Goal: Task Accomplishment & Management: Use online tool/utility

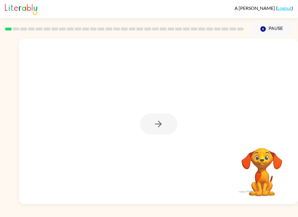
click at [280, 9] on link "Logout" at bounding box center [284, 8] width 14 height 6
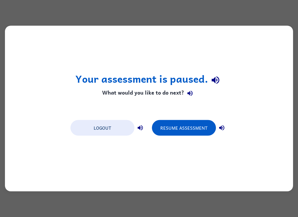
click at [113, 133] on button "Logout" at bounding box center [102, 128] width 64 height 16
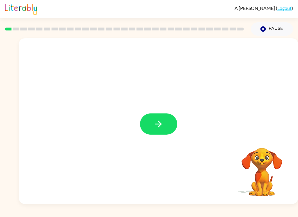
click at [153, 121] on icon "button" at bounding box center [158, 124] width 10 height 10
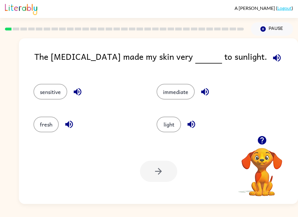
click at [158, 175] on div at bounding box center [158, 171] width 37 height 21
click at [49, 94] on button "sensitive" at bounding box center [50, 92] width 34 height 16
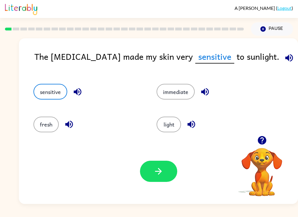
click at [158, 178] on button "button" at bounding box center [158, 171] width 37 height 21
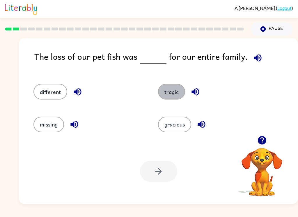
click at [168, 94] on button "tragic" at bounding box center [171, 92] width 27 height 16
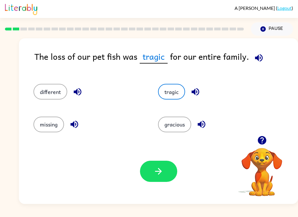
click at [158, 174] on icon "button" at bounding box center [158, 172] width 10 height 10
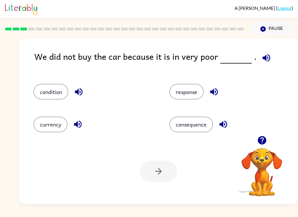
click at [49, 88] on button "condition" at bounding box center [50, 92] width 35 height 16
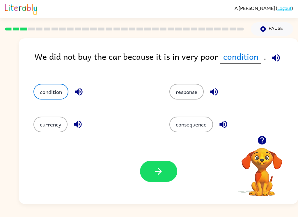
click at [160, 172] on icon "button" at bounding box center [158, 171] width 7 height 7
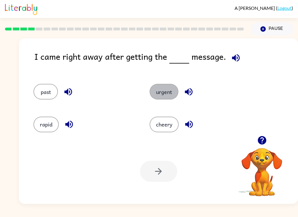
click at [167, 97] on button "urgent" at bounding box center [163, 92] width 29 height 16
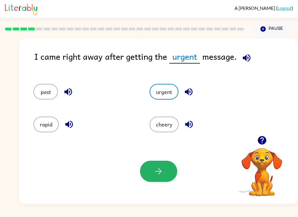
click at [154, 167] on icon "button" at bounding box center [158, 172] width 10 height 10
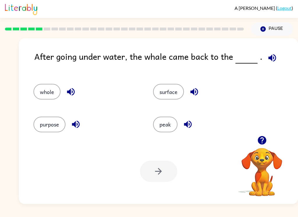
click at [181, 96] on button "surface" at bounding box center [168, 92] width 31 height 16
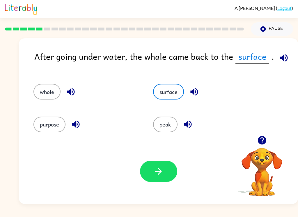
click at [160, 174] on icon "button" at bounding box center [158, 172] width 10 height 10
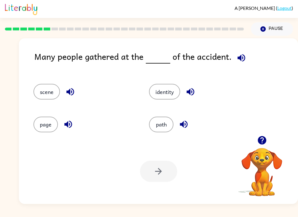
click at [44, 90] on button "scene" at bounding box center [46, 92] width 26 height 16
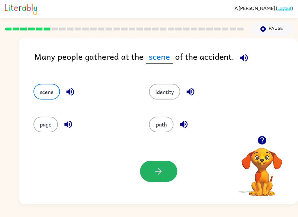
click at [148, 172] on button "button" at bounding box center [158, 171] width 37 height 21
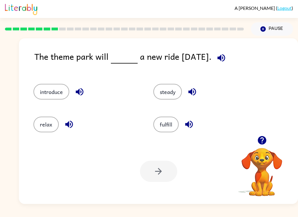
click at [52, 100] on button "introduce" at bounding box center [51, 92] width 36 height 16
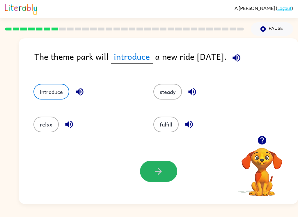
click at [161, 173] on icon "button" at bounding box center [158, 172] width 10 height 10
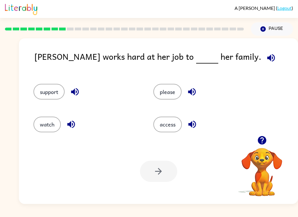
click at [48, 91] on button "support" at bounding box center [48, 92] width 31 height 16
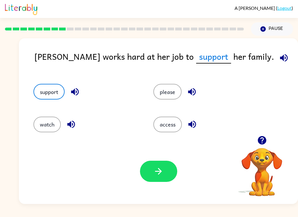
click at [162, 175] on icon "button" at bounding box center [158, 172] width 10 height 10
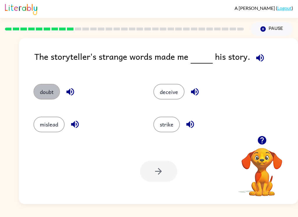
click at [36, 88] on button "doubt" at bounding box center [46, 92] width 26 height 16
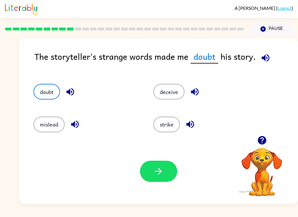
click at [159, 175] on icon "button" at bounding box center [158, 172] width 10 height 10
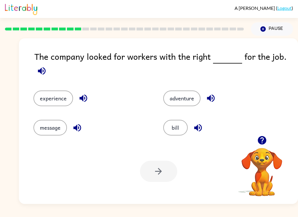
click at [54, 99] on button "experience" at bounding box center [53, 99] width 40 height 16
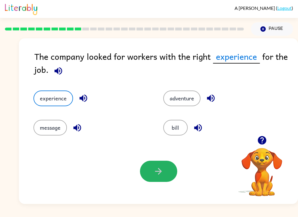
click at [163, 176] on icon "button" at bounding box center [158, 172] width 10 height 10
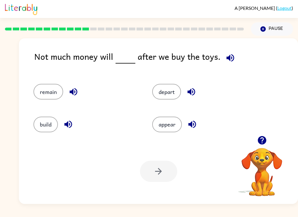
click at [52, 92] on button "remain" at bounding box center [48, 92] width 30 height 16
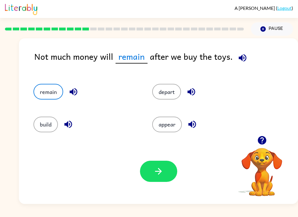
click at [149, 177] on button "button" at bounding box center [158, 171] width 37 height 21
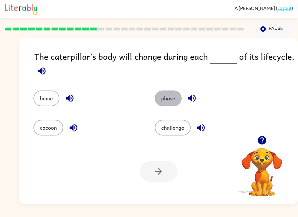
click at [165, 101] on button "phase" at bounding box center [168, 99] width 27 height 16
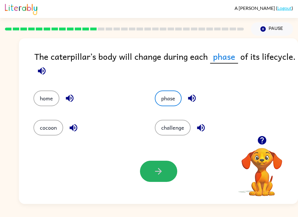
click at [155, 177] on button "button" at bounding box center [158, 171] width 37 height 21
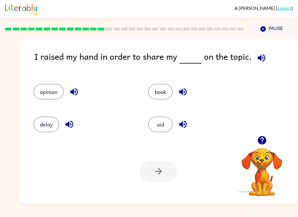
click at [158, 167] on div at bounding box center [158, 171] width 37 height 21
click at [164, 177] on div at bounding box center [158, 171] width 37 height 21
click at [46, 94] on button "opinion" at bounding box center [48, 92] width 30 height 16
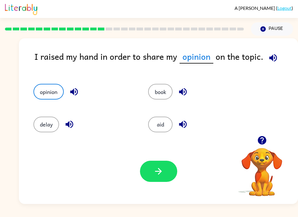
click at [157, 171] on icon "button" at bounding box center [158, 172] width 10 height 10
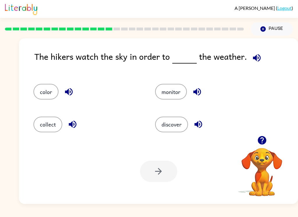
click at [168, 90] on button "monitor" at bounding box center [171, 92] width 32 height 16
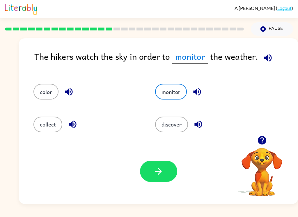
click at [165, 178] on button "button" at bounding box center [158, 171] width 37 height 21
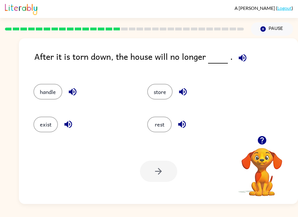
click at [38, 125] on button "exist" at bounding box center [45, 125] width 24 height 16
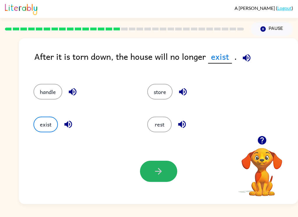
click at [150, 181] on button "button" at bounding box center [158, 171] width 37 height 21
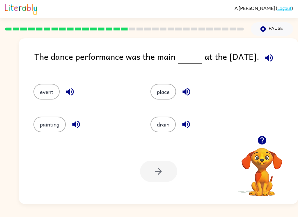
click at [40, 87] on button "event" at bounding box center [46, 92] width 26 height 16
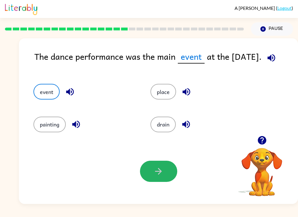
click at [155, 179] on button "button" at bounding box center [158, 171] width 37 height 21
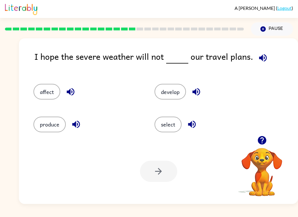
click at [163, 176] on div at bounding box center [158, 171] width 37 height 21
click at [46, 96] on button "affect" at bounding box center [46, 92] width 27 height 16
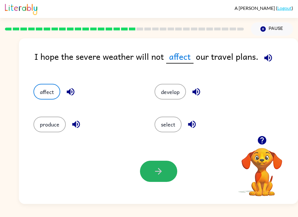
click at [151, 176] on button "button" at bounding box center [158, 171] width 37 height 21
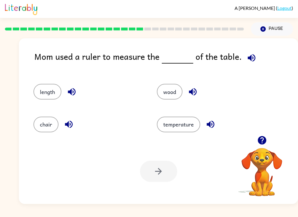
click at [48, 94] on button "length" at bounding box center [47, 92] width 28 height 16
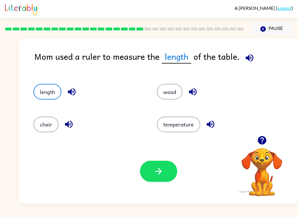
click at [163, 172] on icon "button" at bounding box center [158, 172] width 10 height 10
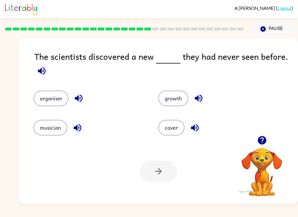
click at [152, 172] on div at bounding box center [158, 171] width 37 height 21
click at [53, 100] on button "organism" at bounding box center [50, 99] width 35 height 16
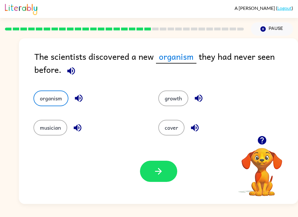
click at [155, 179] on button "button" at bounding box center [158, 171] width 37 height 21
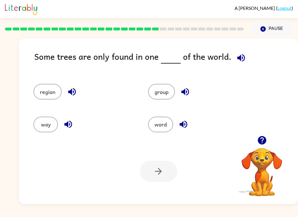
click at [51, 92] on button "region" at bounding box center [47, 92] width 28 height 16
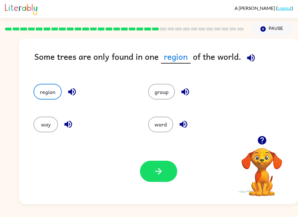
click at [156, 173] on icon "button" at bounding box center [158, 172] width 10 height 10
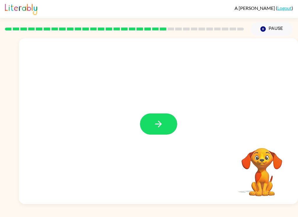
click at [164, 125] on button "button" at bounding box center [158, 124] width 37 height 21
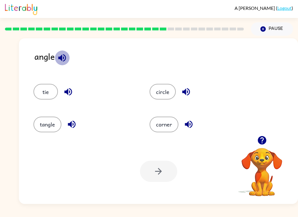
click at [60, 62] on icon "button" at bounding box center [62, 58] width 10 height 10
click at [64, 95] on icon "button" at bounding box center [68, 92] width 10 height 10
click at [74, 127] on icon "button" at bounding box center [72, 124] width 10 height 10
click at [183, 124] on icon "button" at bounding box center [188, 124] width 10 height 10
click at [181, 93] on icon "button" at bounding box center [186, 92] width 10 height 10
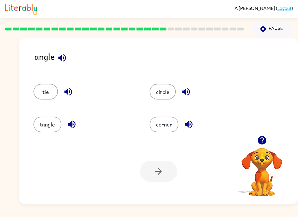
click at [184, 92] on icon "button" at bounding box center [186, 92] width 8 height 8
click at [183, 96] on icon "button" at bounding box center [186, 92] width 10 height 10
click at [183, 92] on icon "button" at bounding box center [186, 92] width 8 height 8
click at [187, 97] on icon "button" at bounding box center [186, 92] width 10 height 10
click at [185, 94] on icon "button" at bounding box center [186, 92] width 8 height 8
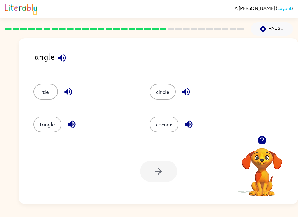
click at [186, 94] on icon "button" at bounding box center [186, 92] width 10 height 10
click at [187, 90] on icon "button" at bounding box center [186, 92] width 10 height 10
click at [185, 93] on icon "button" at bounding box center [186, 92] width 8 height 8
click at [189, 93] on icon "button" at bounding box center [186, 92] width 8 height 8
click at [187, 92] on icon "button" at bounding box center [186, 92] width 8 height 8
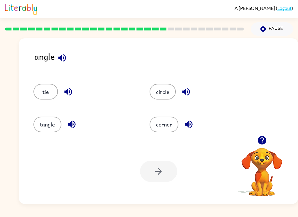
click at [184, 92] on icon "button" at bounding box center [186, 92] width 8 height 8
click at [189, 88] on icon "button" at bounding box center [186, 92] width 10 height 10
click at [242, 205] on div "A [PERSON_NAME] ( Logout ) Pause Pause angle tie circle tangle corner Your brow…" at bounding box center [149, 108] width 298 height 217
click at [165, 127] on button "corner" at bounding box center [163, 125] width 29 height 16
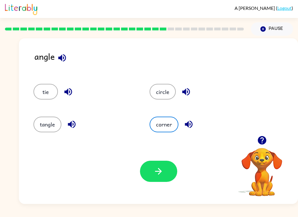
click at [161, 172] on icon "button" at bounding box center [158, 171] width 7 height 7
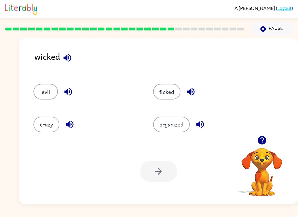
click at [42, 95] on button "evil" at bounding box center [45, 92] width 24 height 16
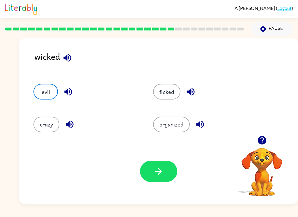
click at [165, 173] on button "button" at bounding box center [158, 171] width 37 height 21
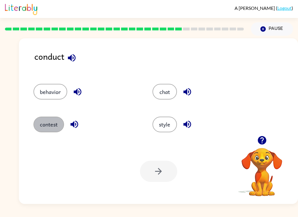
click at [49, 128] on button "contest" at bounding box center [48, 125] width 31 height 16
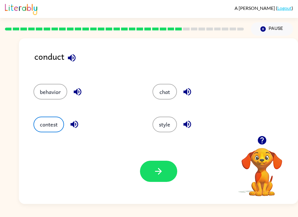
click at [165, 174] on button "button" at bounding box center [158, 171] width 37 height 21
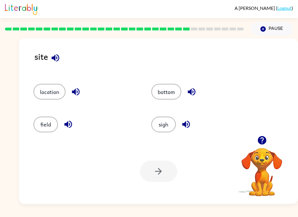
click at [53, 94] on button "location" at bounding box center [49, 92] width 32 height 16
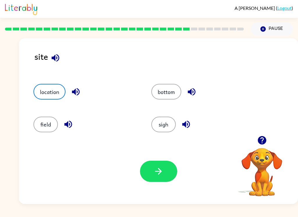
click at [163, 180] on button "button" at bounding box center [158, 171] width 37 height 21
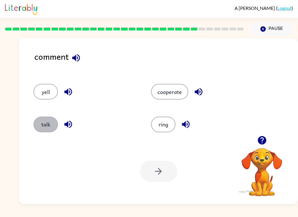
click at [43, 126] on button "talk" at bounding box center [45, 125] width 24 height 16
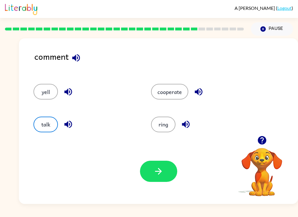
click at [159, 177] on button "button" at bounding box center [158, 171] width 37 height 21
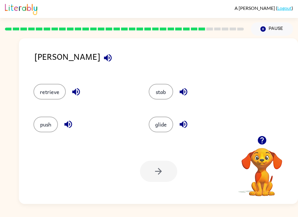
click at [164, 94] on button "stab" at bounding box center [161, 92] width 24 height 16
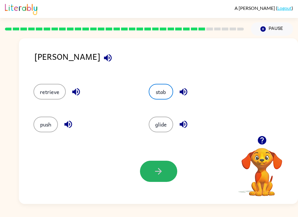
click at [157, 177] on icon "button" at bounding box center [158, 172] width 10 height 10
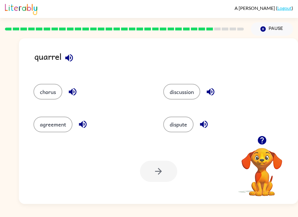
click at [44, 92] on button "chorus" at bounding box center [47, 92] width 29 height 16
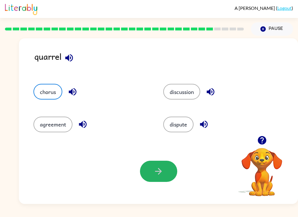
click at [168, 177] on button "button" at bounding box center [158, 171] width 37 height 21
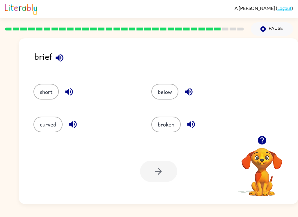
click at [56, 87] on button "short" at bounding box center [45, 92] width 25 height 16
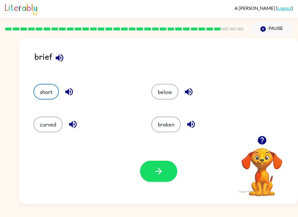
click at [162, 181] on button "button" at bounding box center [158, 171] width 37 height 21
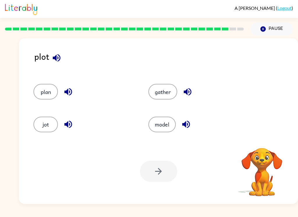
click at [151, 171] on div at bounding box center [158, 171] width 37 height 21
click at [163, 163] on div at bounding box center [158, 171] width 37 height 21
click at [157, 174] on div at bounding box center [158, 171] width 37 height 21
click at [152, 178] on div at bounding box center [158, 171] width 37 height 21
click at [163, 169] on div at bounding box center [158, 171] width 37 height 21
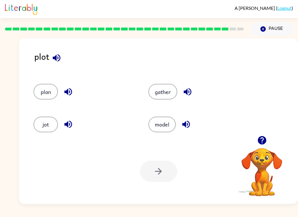
click at [153, 173] on div at bounding box center [158, 171] width 37 height 21
click at [47, 94] on button "plan" at bounding box center [45, 92] width 24 height 16
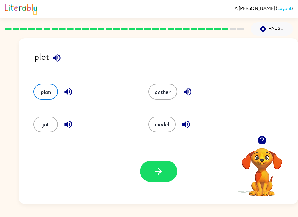
click at [162, 174] on icon "button" at bounding box center [158, 172] width 10 height 10
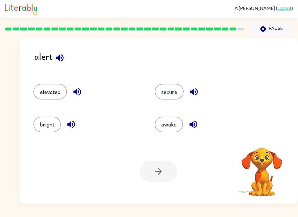
click at [157, 175] on div at bounding box center [158, 171] width 37 height 21
click at [157, 178] on div at bounding box center [158, 171] width 37 height 21
click at [163, 171] on div at bounding box center [158, 171] width 37 height 21
click at [162, 175] on div at bounding box center [158, 171] width 37 height 21
click at [163, 176] on div at bounding box center [158, 171] width 37 height 21
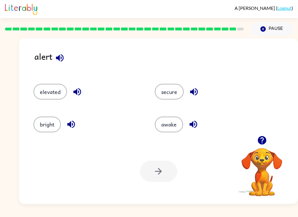
click at [160, 180] on div at bounding box center [158, 171] width 37 height 21
click at [161, 178] on div at bounding box center [158, 171] width 37 height 21
click at [176, 128] on button "awake" at bounding box center [169, 125] width 28 height 16
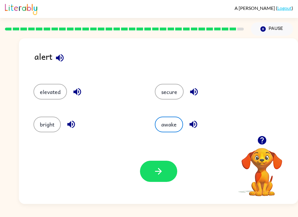
click at [161, 173] on icon "button" at bounding box center [158, 171] width 7 height 7
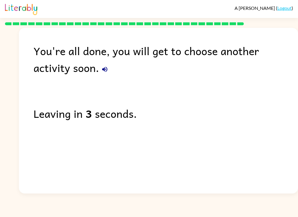
click at [102, 70] on icon "button" at bounding box center [104, 69] width 5 height 5
